Goal: Information Seeking & Learning: Check status

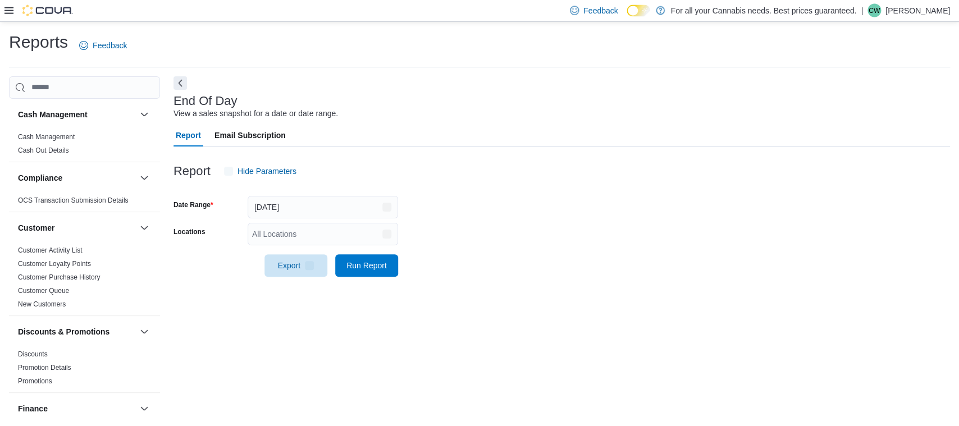
scroll to position [1, 0]
click at [361, 222] on div "All Locations" at bounding box center [323, 233] width 151 height 22
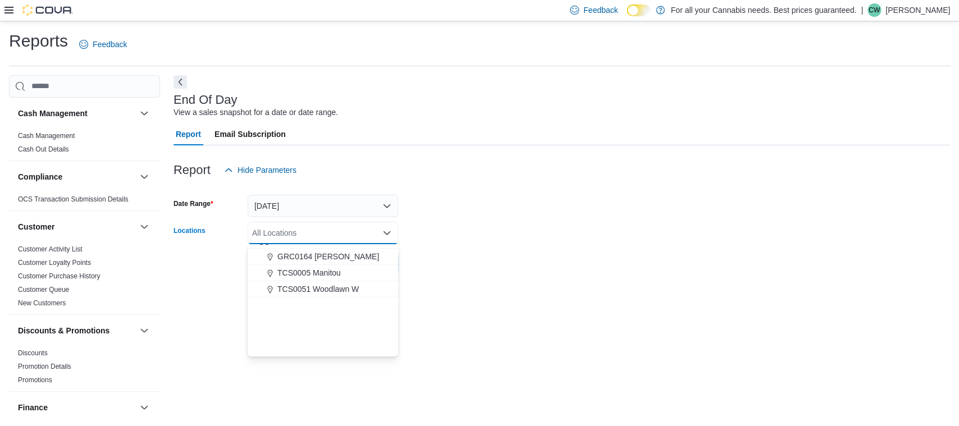
scroll to position [101, 0]
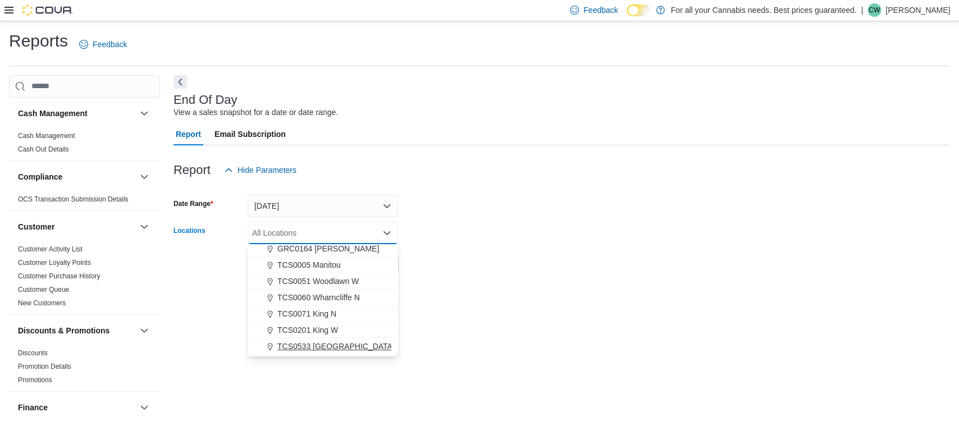
click at [323, 341] on span "TCS0533 [GEOGRAPHIC_DATA]" at bounding box center [335, 346] width 117 height 11
click at [502, 291] on div "End Of Day View a sales snapshot for a date or date range. Report Email Subscri…" at bounding box center [562, 246] width 777 height 342
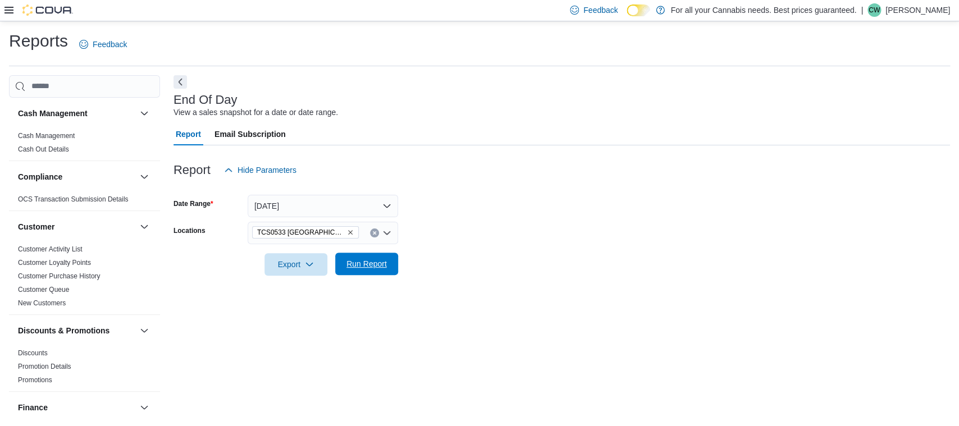
click at [353, 265] on span "Run Report" at bounding box center [367, 263] width 40 height 11
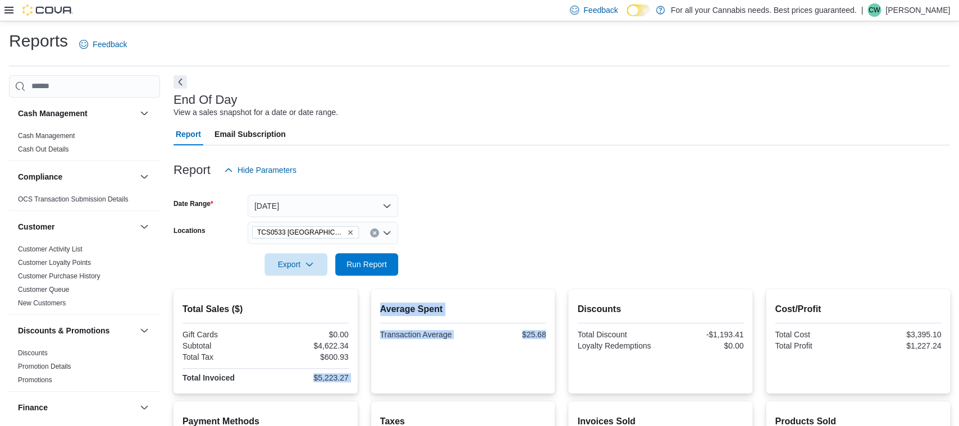
drag, startPoint x: 312, startPoint y: 379, endPoint x: 374, endPoint y: 373, distance: 62.0
click at [374, 373] on div "Total Sales ($) Gift Cards $0.00 Subtotal $4,622.34 Total Tax $600.93 Total Inv…" at bounding box center [562, 341] width 777 height 104
click at [631, 202] on form "Date Range Today Locations TCS0533 Richmond Export Run Report" at bounding box center [562, 228] width 777 height 94
click at [370, 266] on span "Run Report" at bounding box center [367, 263] width 40 height 11
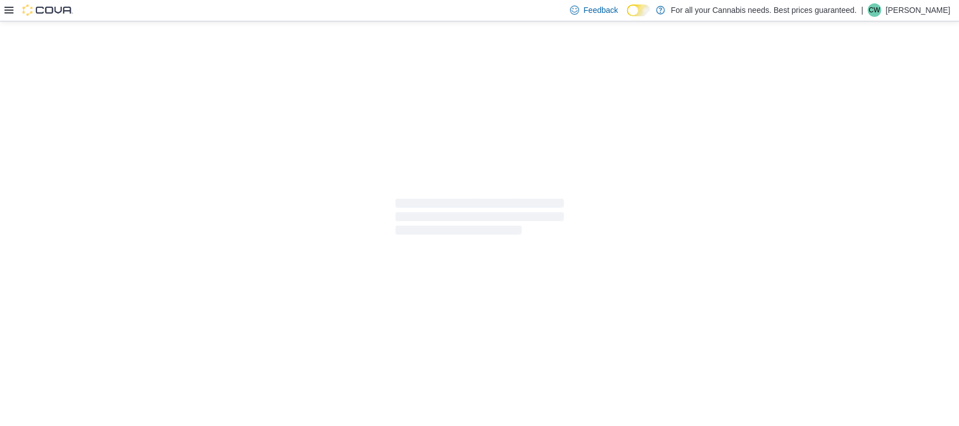
click at [8, 8] on icon at bounding box center [8, 10] width 9 height 9
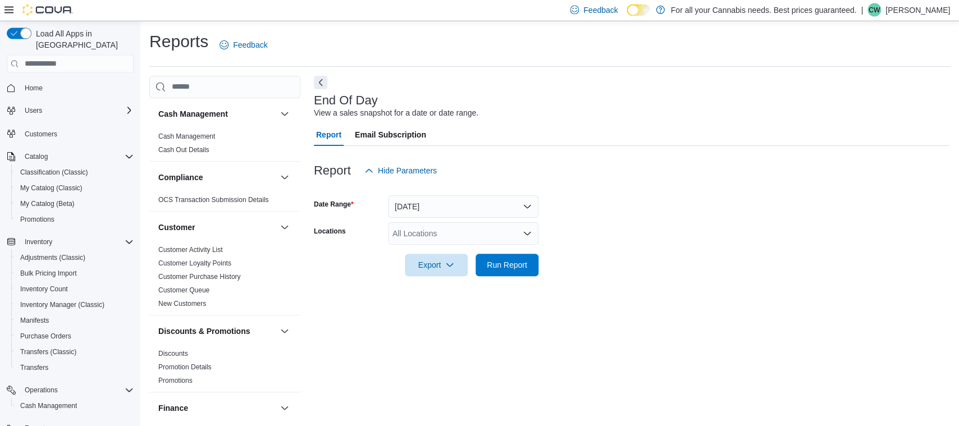
scroll to position [1, 0]
click at [49, 81] on span "Home" at bounding box center [76, 88] width 113 height 14
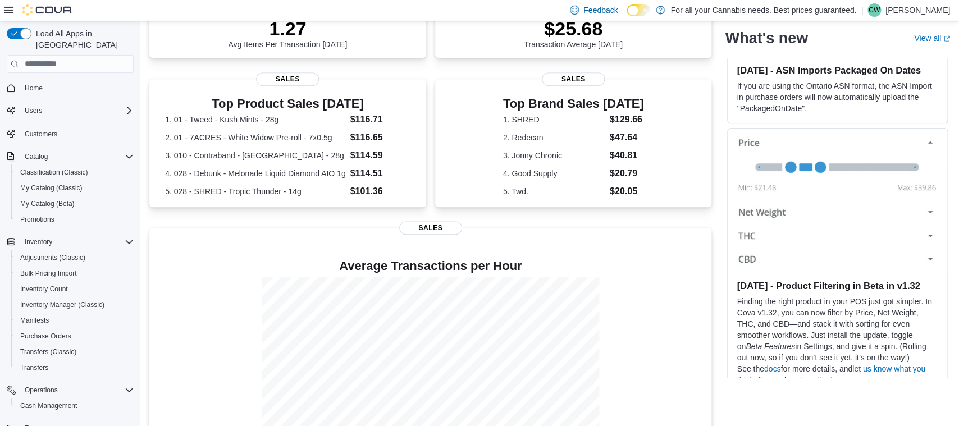
scroll to position [227, 0]
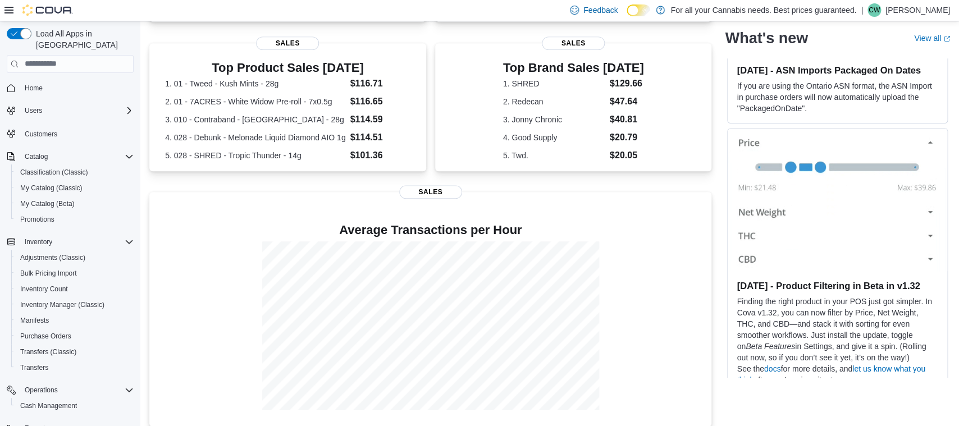
click at [303, 179] on div "0 units / 0 g Expired or Expiring in Next 30 Days Inventory 180 Total # Invoice…" at bounding box center [430, 155] width 562 height 543
click at [426, 30] on div "0 units / 0 g Expired or Expiring in Next 30 Days Inventory 180 Total # Invoice…" at bounding box center [430, 155] width 562 height 543
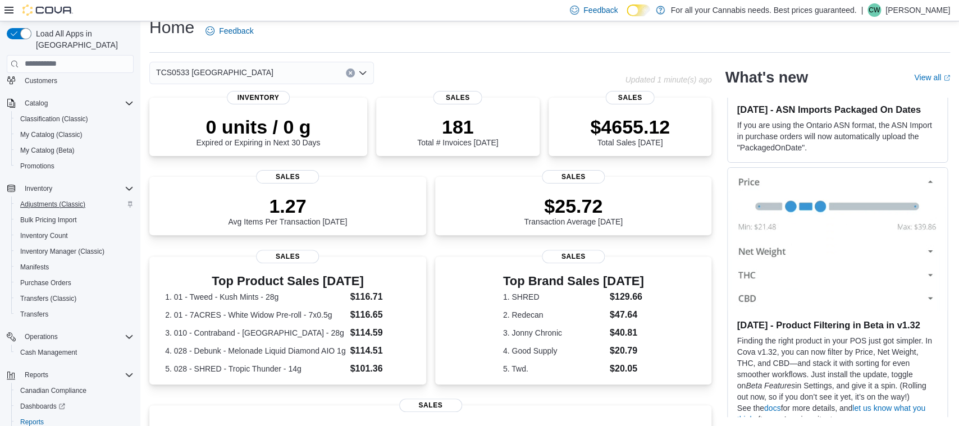
scroll to position [97, 0]
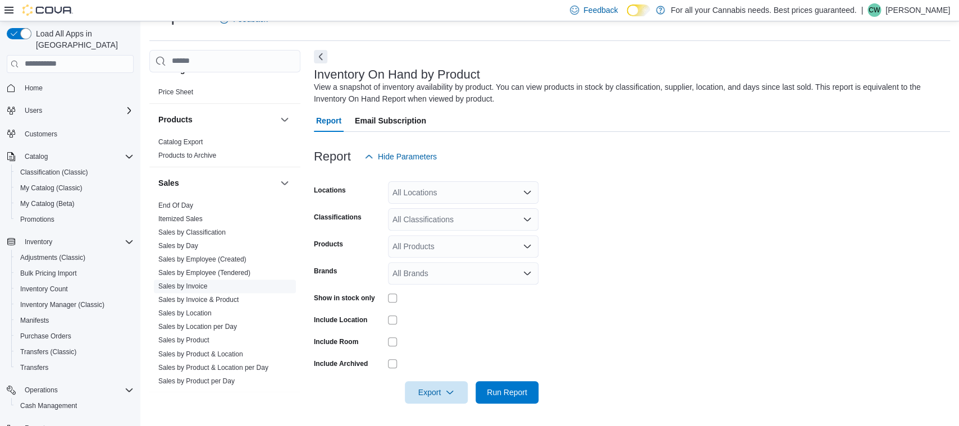
scroll to position [758, 0]
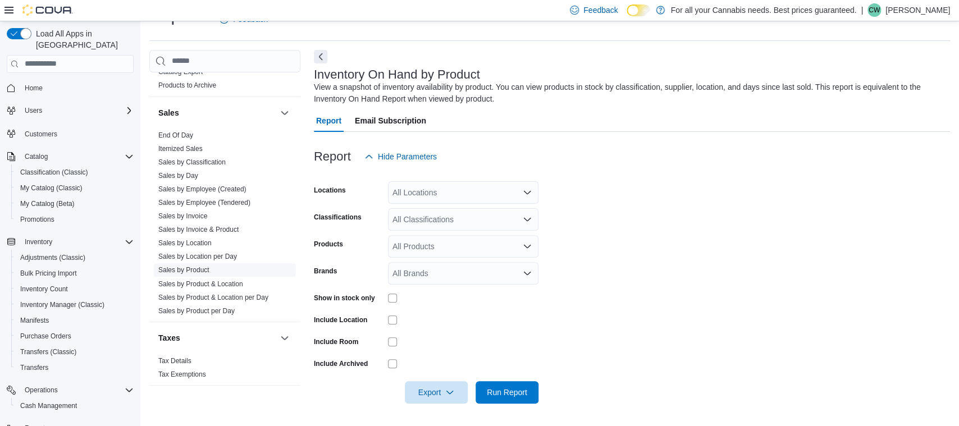
click at [197, 274] on link "Sales by Product" at bounding box center [183, 270] width 51 height 8
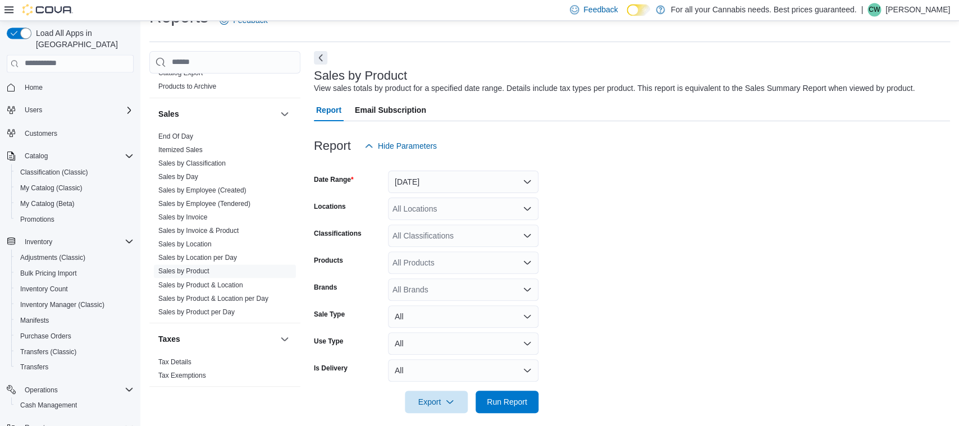
scroll to position [26, 0]
click at [449, 180] on button "Yesterday" at bounding box center [463, 181] width 151 height 22
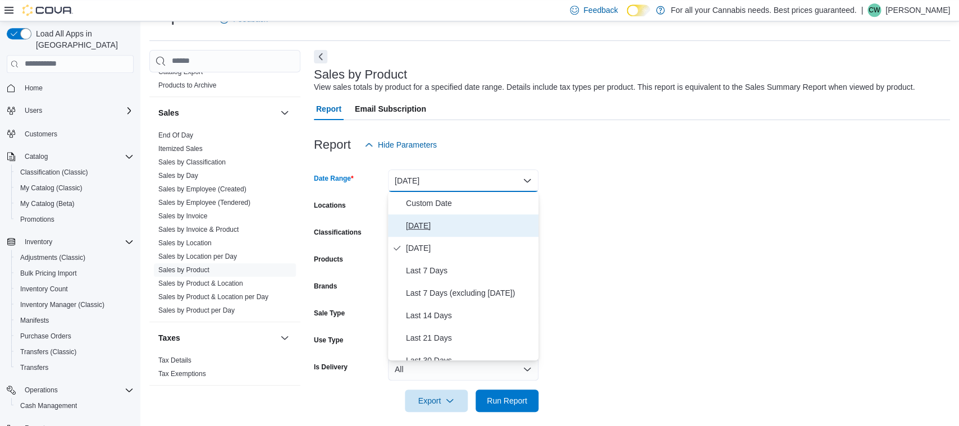
click at [438, 222] on span "[DATE]" at bounding box center [470, 225] width 128 height 13
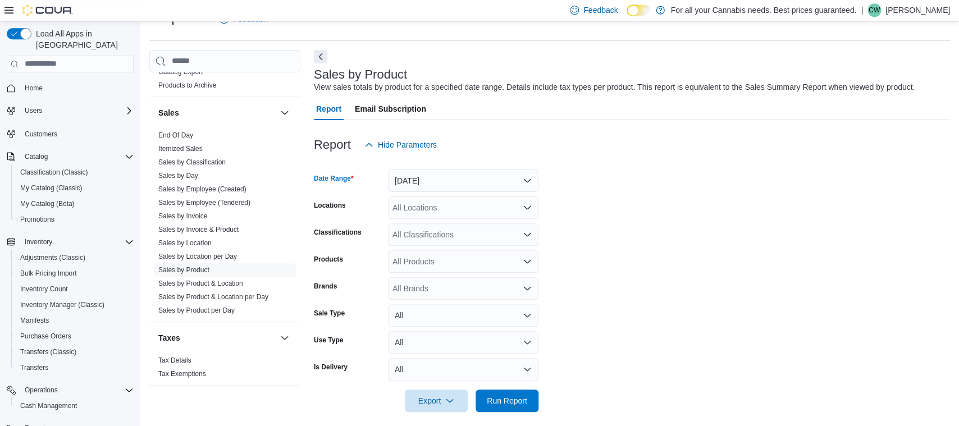
click at [467, 206] on div "All Locations" at bounding box center [463, 208] width 151 height 22
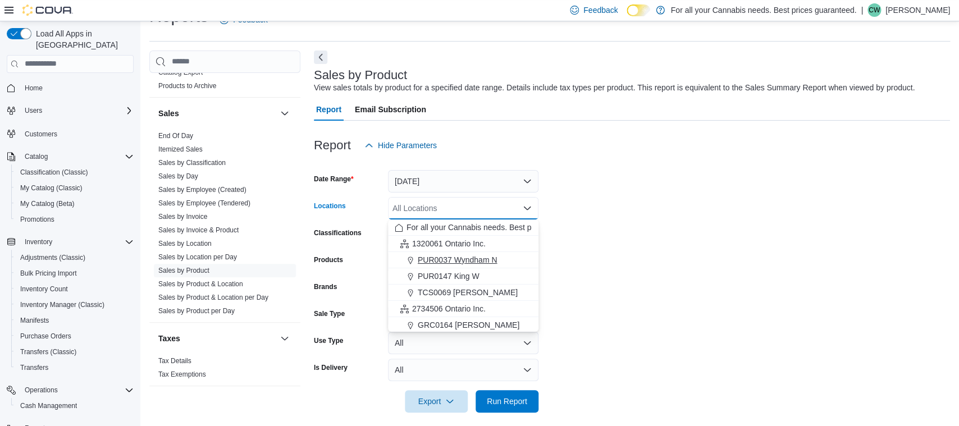
scroll to position [34, 0]
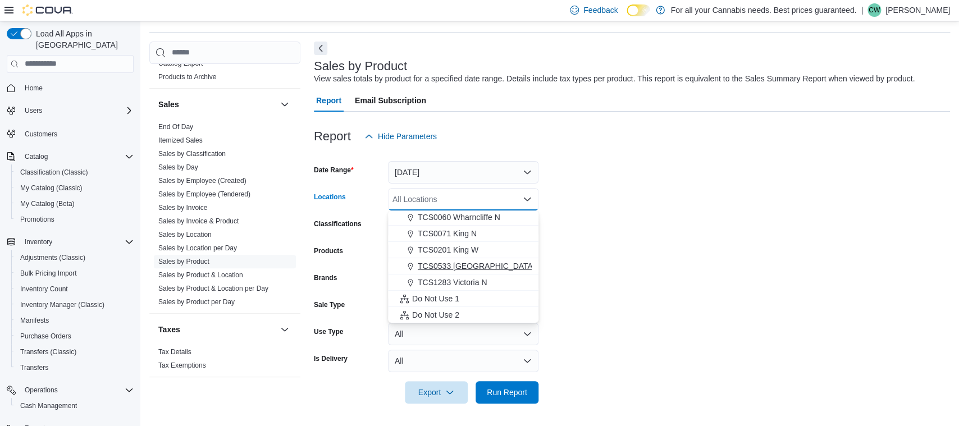
click at [468, 266] on span "TCS0533 [GEOGRAPHIC_DATA]" at bounding box center [476, 266] width 117 height 11
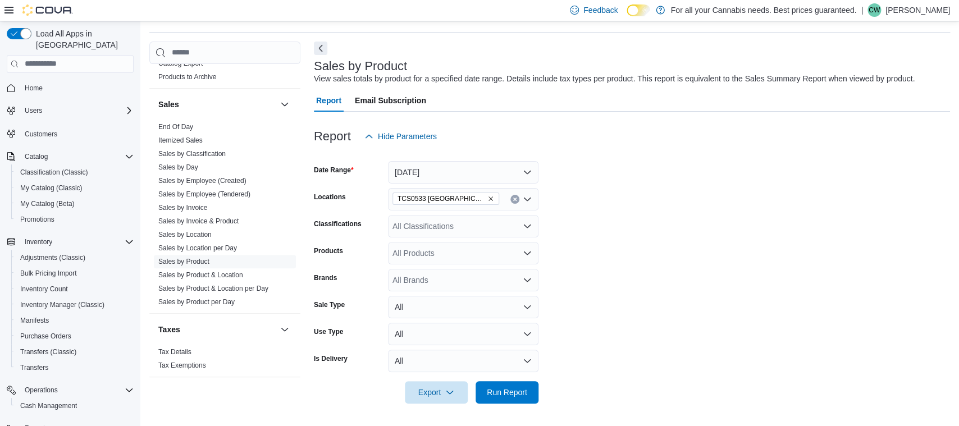
click at [638, 239] on form "Date Range Today Locations TCS0533 Richmond Classifications All Classifications…" at bounding box center [632, 276] width 636 height 256
click at [521, 390] on span "Run Report" at bounding box center [507, 391] width 40 height 11
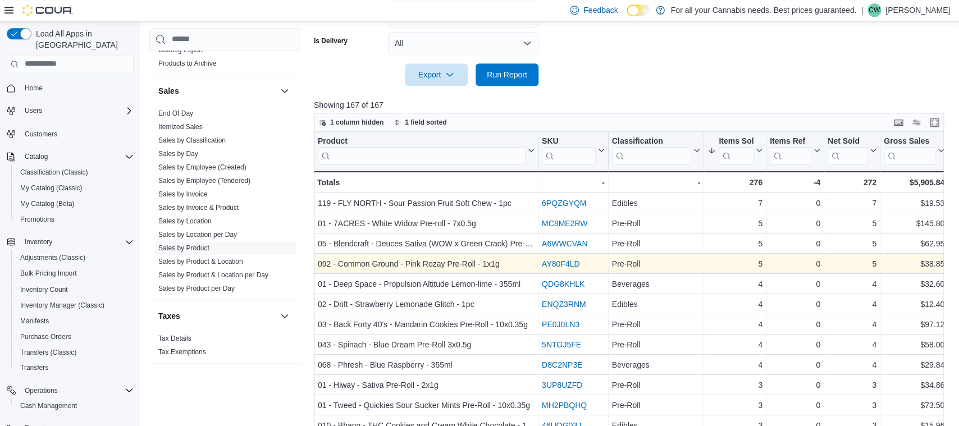
scroll to position [389, 0]
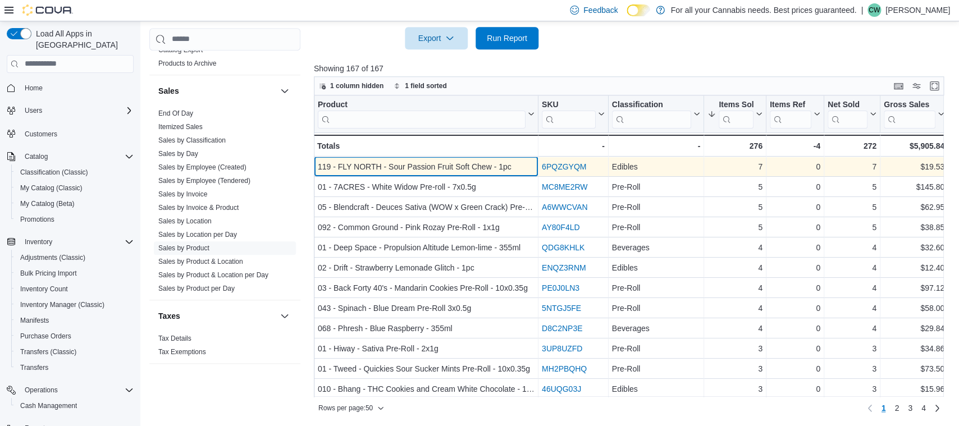
click at [480, 168] on div "119 - FLY NORTH - Sour Passion Fruit Soft Chew - 1pc" at bounding box center [426, 166] width 217 height 13
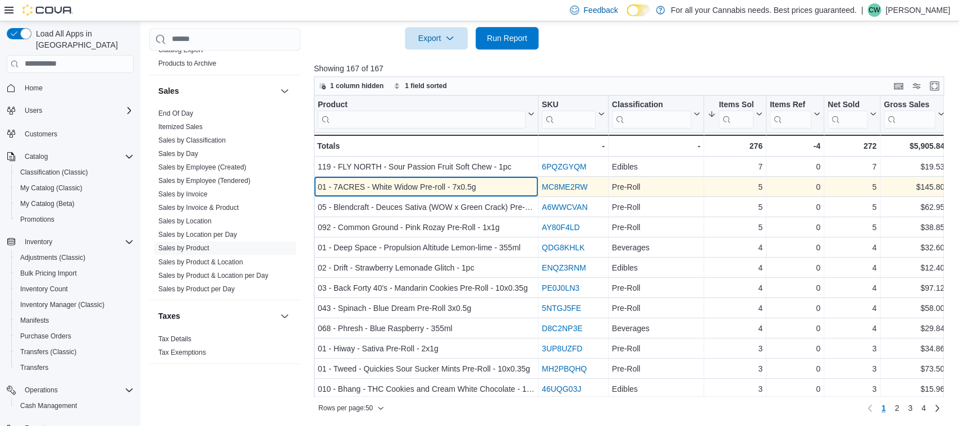
click at [417, 186] on div "01 - 7ACRES - White Widow Pre-roll - 7x0.5g" at bounding box center [426, 186] width 217 height 13
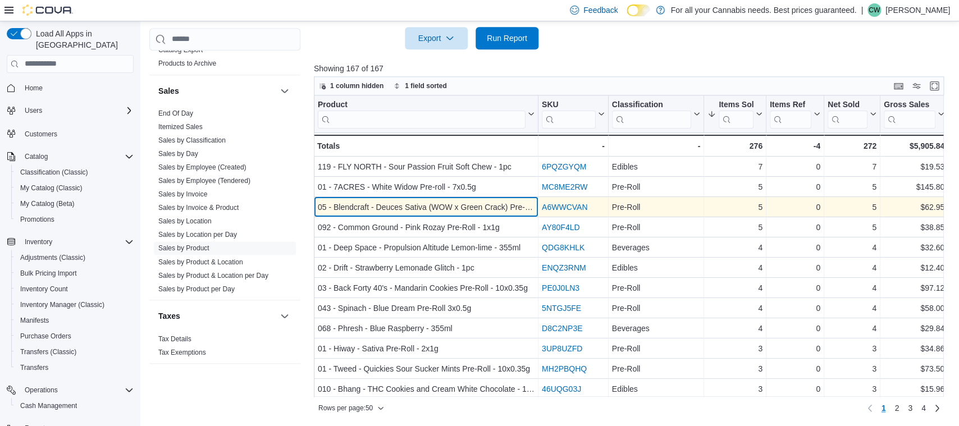
click at [422, 206] on div "05 - Blendcraft - Deuces Sativa (WOW x Green Crack) Pre-Roll - 2x1g" at bounding box center [426, 206] width 217 height 13
